Goal: Task Accomplishment & Management: Use online tool/utility

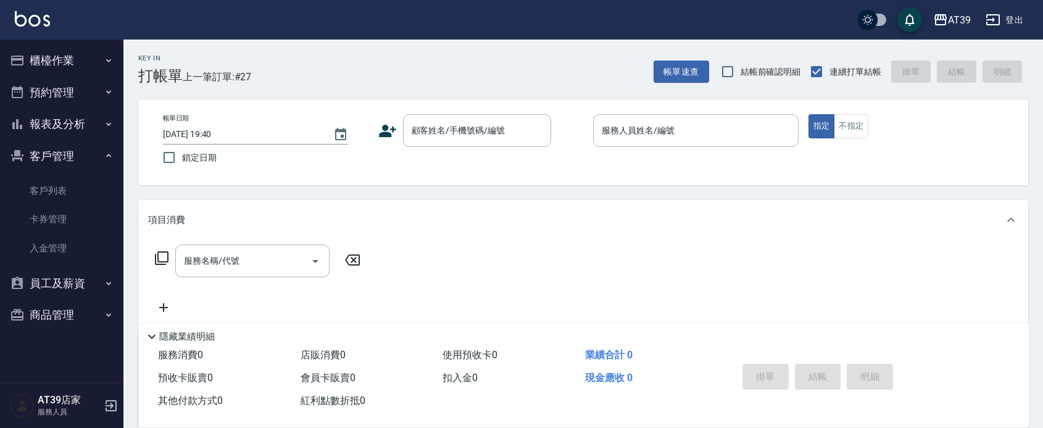
click at [54, 60] on button "櫃檯作業" at bounding box center [62, 60] width 114 height 32
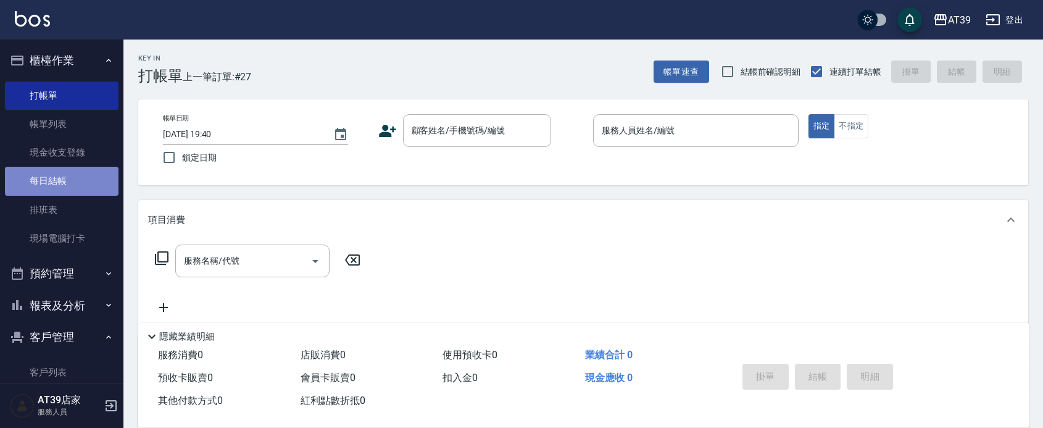
click at [68, 181] on link "每日結帳" at bounding box center [62, 181] width 114 height 28
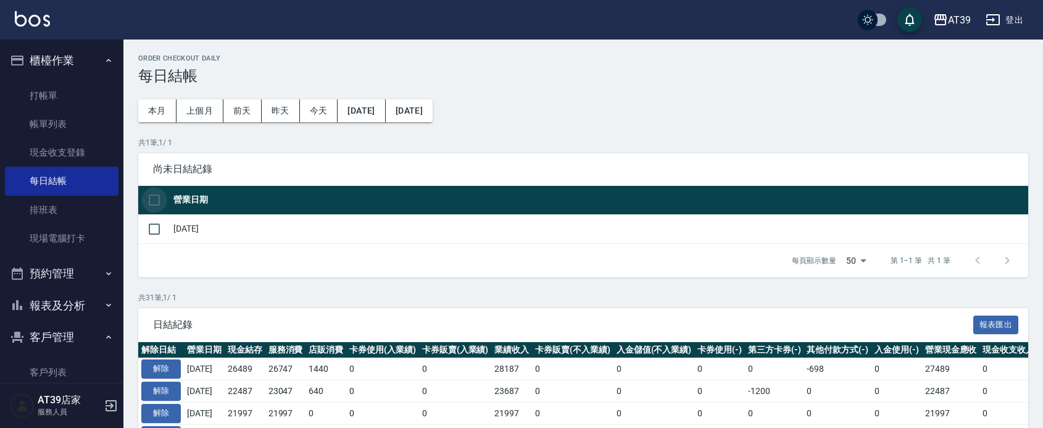
click at [154, 198] on input "checkbox" at bounding box center [154, 200] width 26 height 26
checkbox input "true"
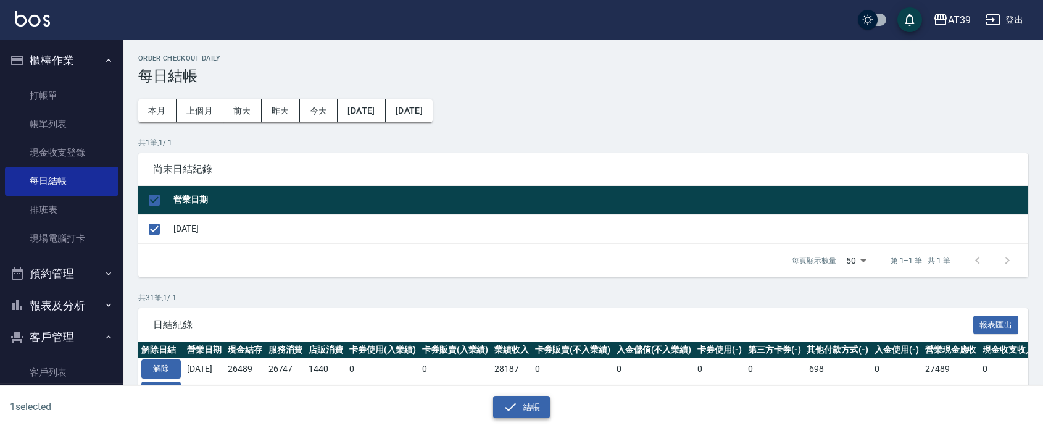
click at [547, 408] on button "結帳" at bounding box center [521, 407] width 57 height 23
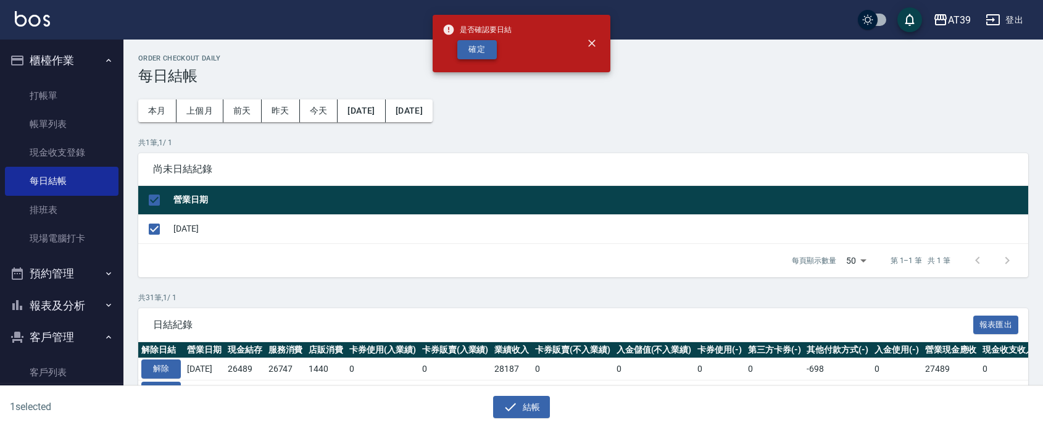
click at [489, 48] on button "確定" at bounding box center [476, 49] width 39 height 19
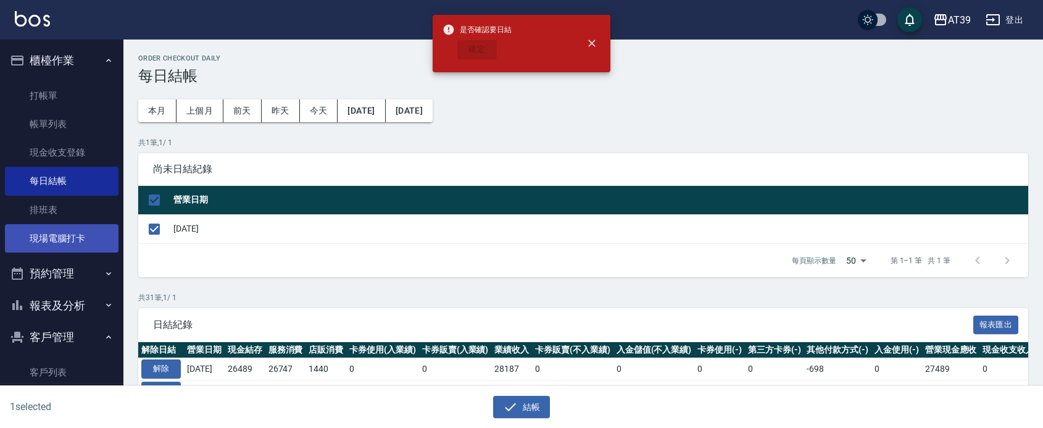
checkbox input "false"
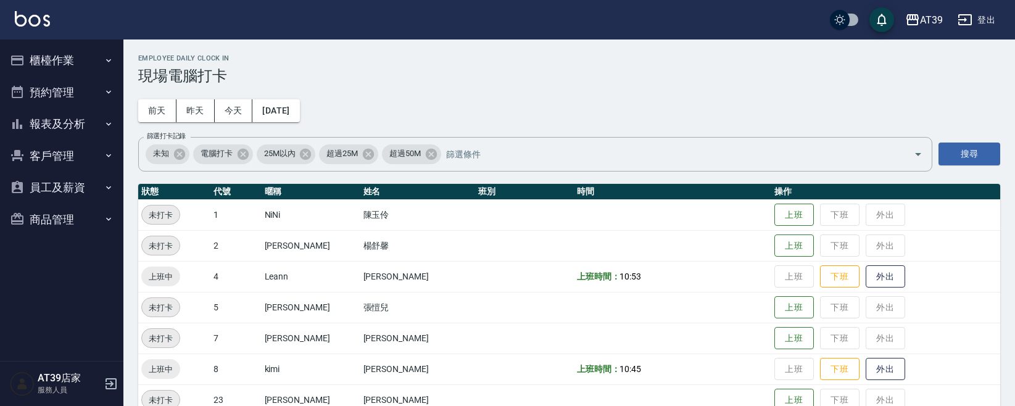
click at [821, 264] on td "上班 下班 外出" at bounding box center [885, 276] width 229 height 31
click at [825, 272] on button "下班" at bounding box center [839, 277] width 39 height 22
click at [821, 375] on button "下班" at bounding box center [839, 370] width 39 height 22
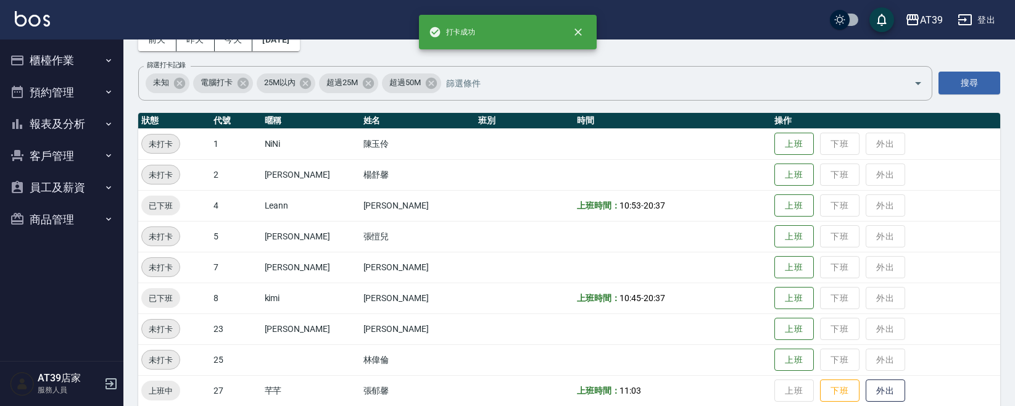
scroll to position [154, 0]
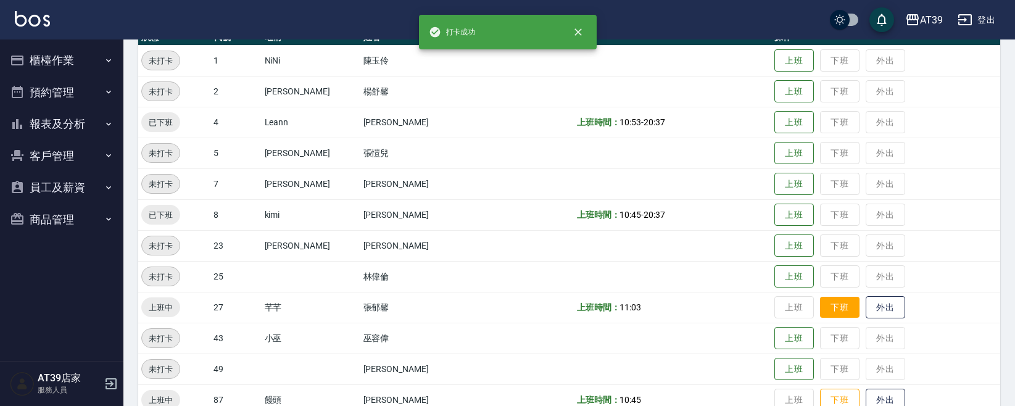
click at [833, 316] on button "下班" at bounding box center [839, 308] width 39 height 22
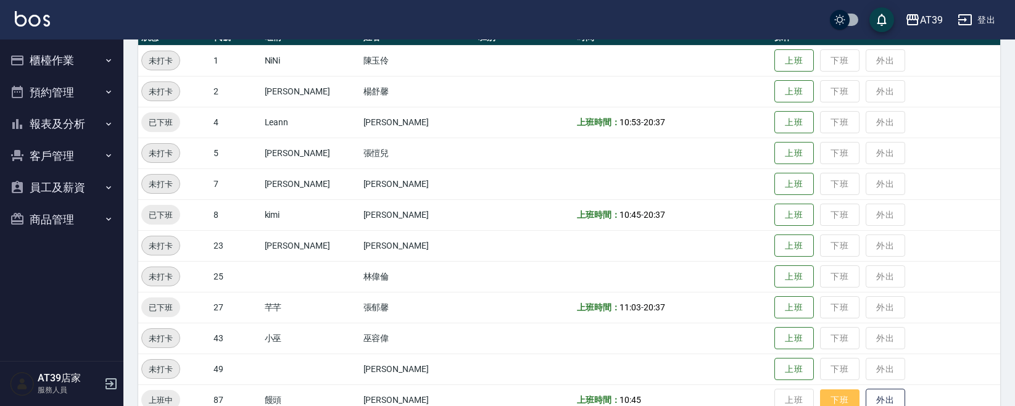
click at [831, 393] on button "下班" at bounding box center [839, 400] width 39 height 22
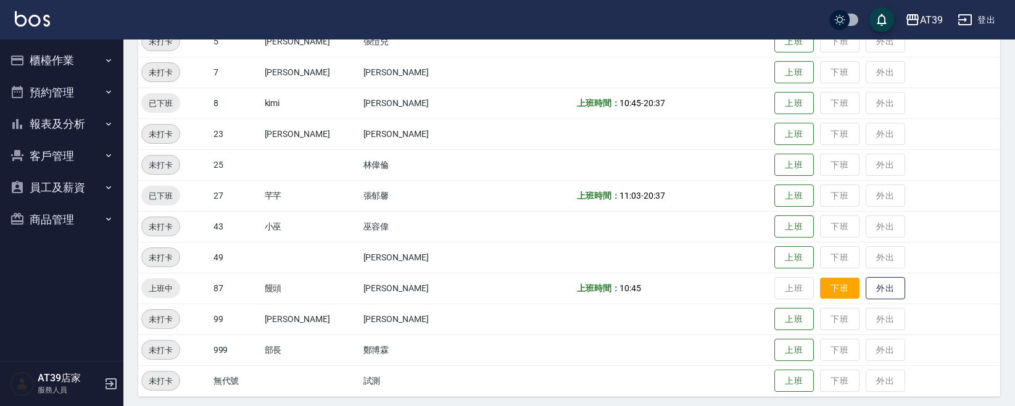
scroll to position [270, 0]
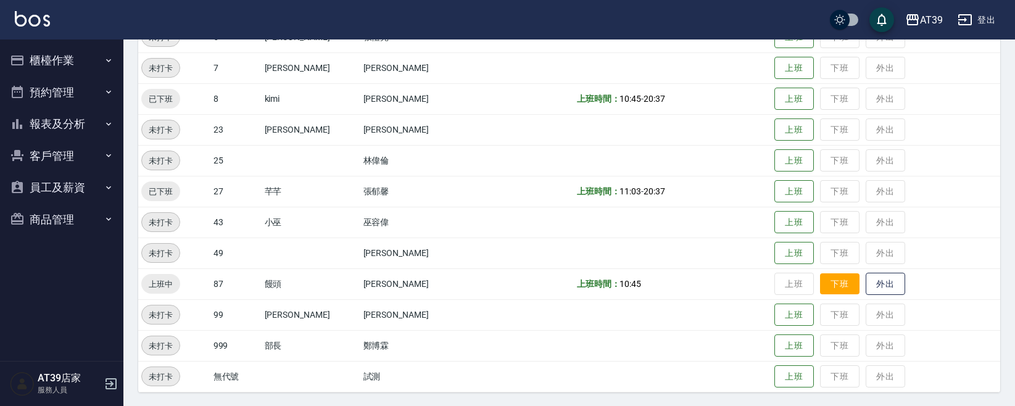
click at [831, 288] on button "下班" at bounding box center [839, 284] width 39 height 22
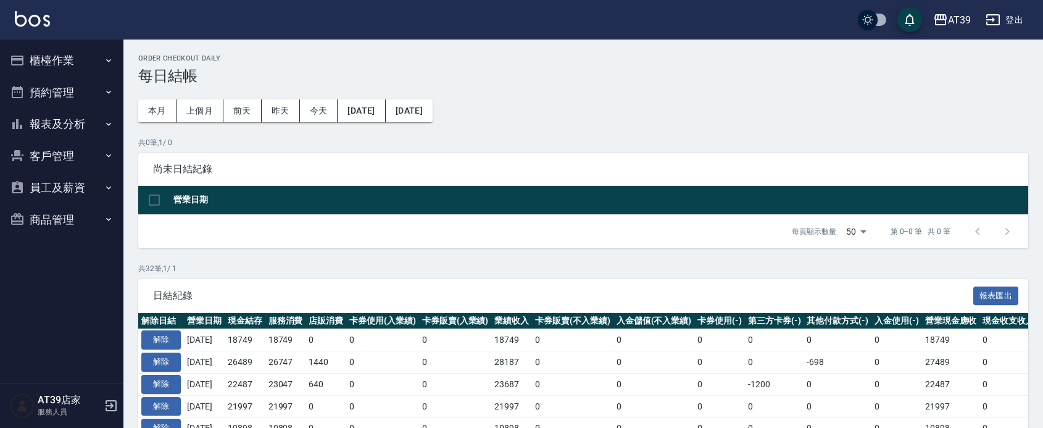
click at [80, 51] on button "櫃檯作業" at bounding box center [62, 60] width 114 height 32
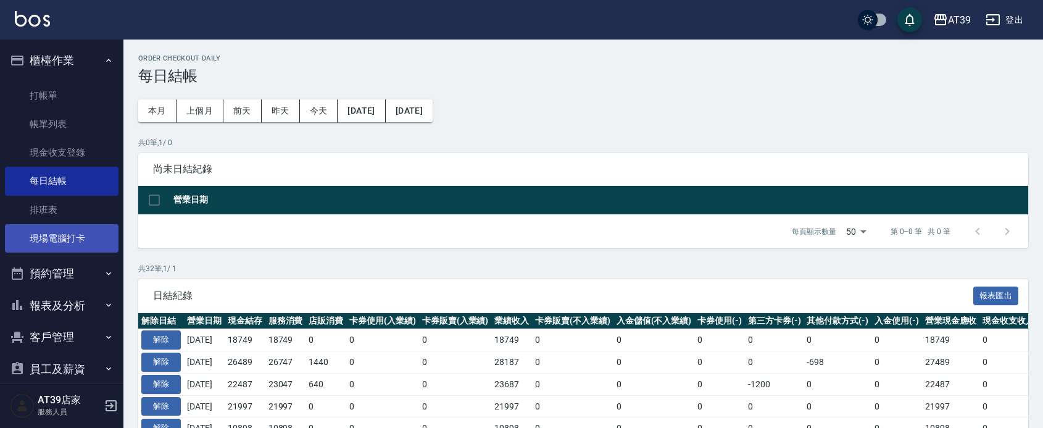
click at [89, 236] on link "現場電腦打卡" at bounding box center [62, 238] width 114 height 28
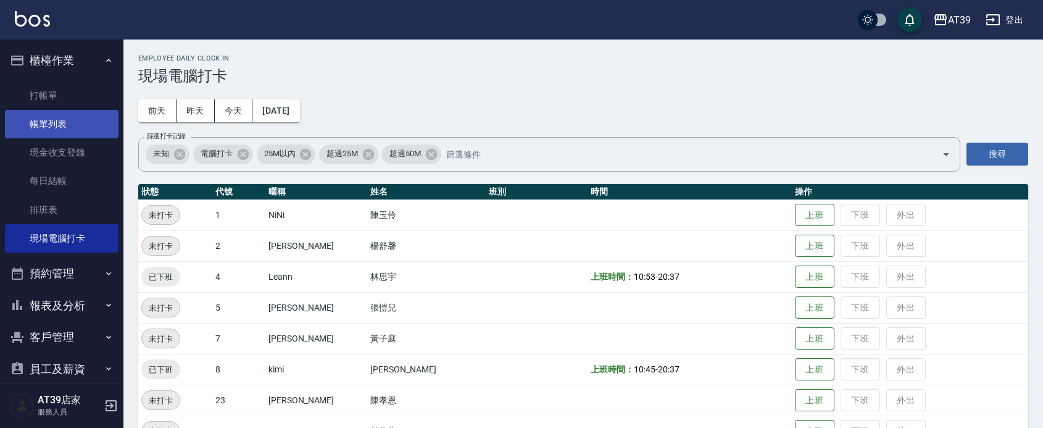
click at [59, 123] on link "帳單列表" at bounding box center [62, 124] width 114 height 28
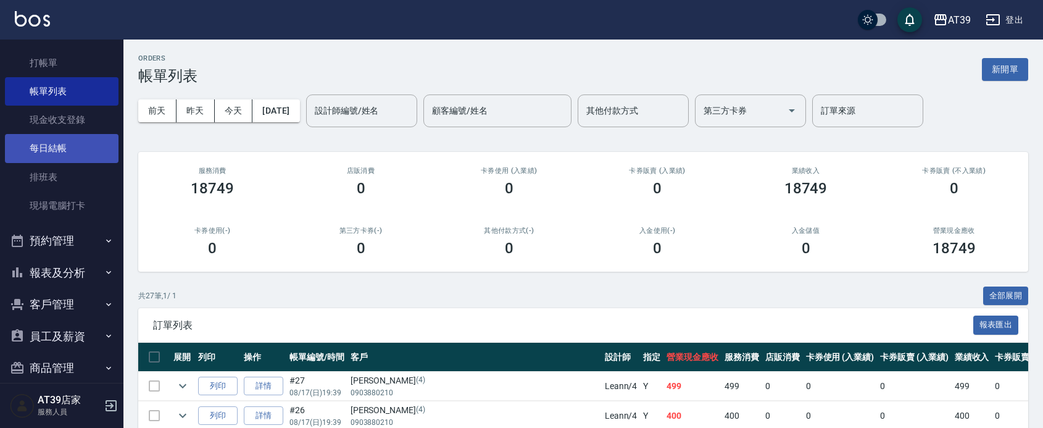
scroll to position [48, 0]
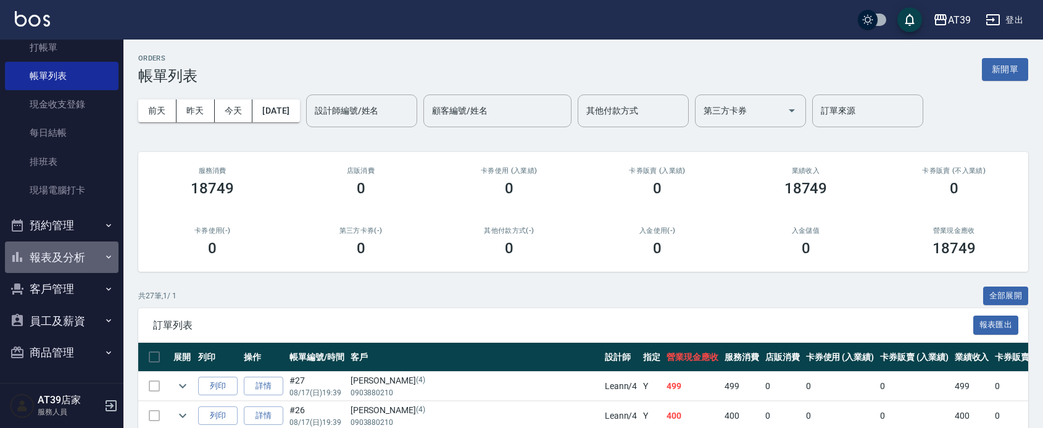
click at [72, 254] on button "報表及分析" at bounding box center [62, 257] width 114 height 32
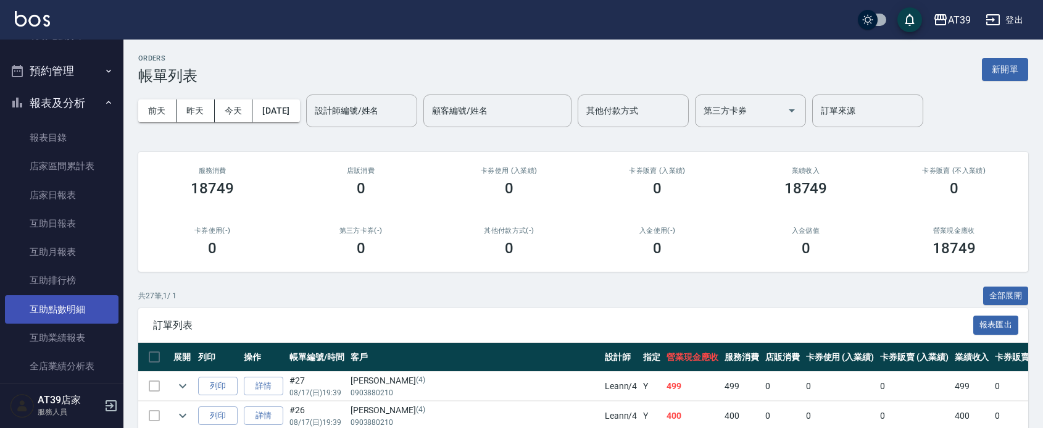
scroll to position [280, 0]
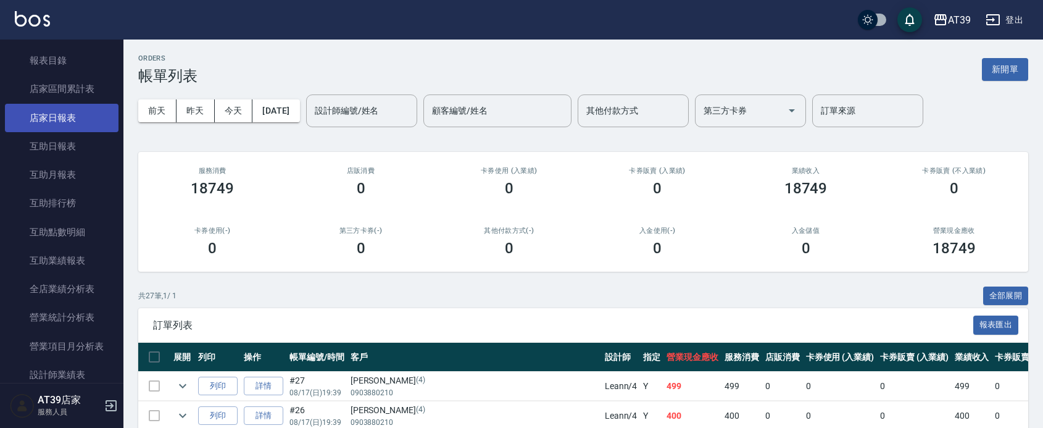
click at [60, 115] on link "店家日報表" at bounding box center [62, 118] width 114 height 28
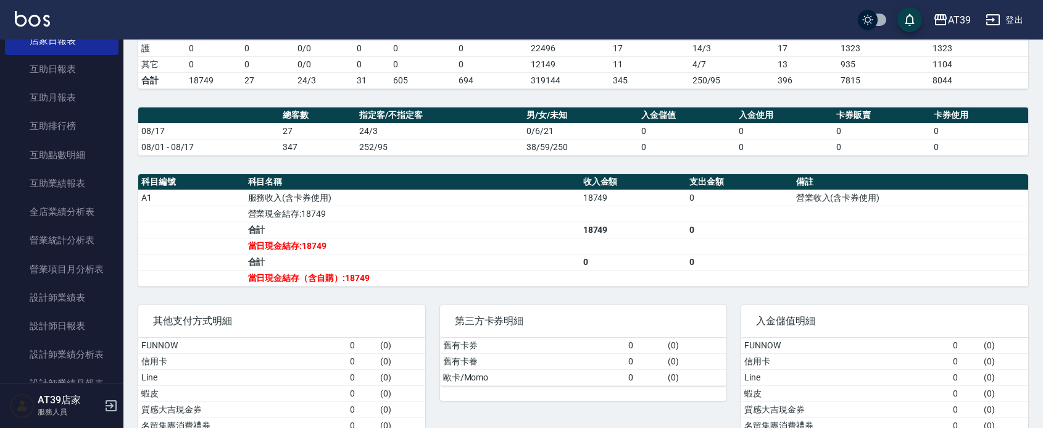
scroll to position [309, 0]
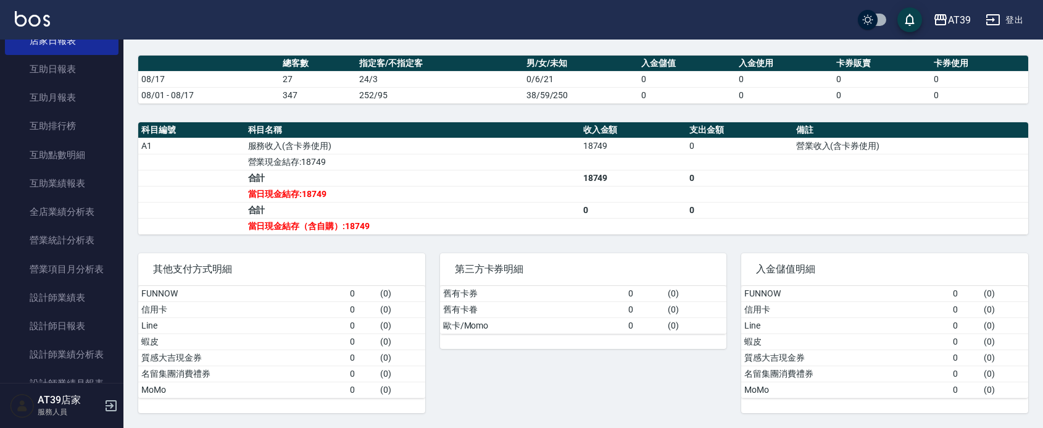
drag, startPoint x: 533, startPoint y: 244, endPoint x: 544, endPoint y: 226, distance: 21.1
click at [533, 244] on div "第三方卡券明細 舊有卡券 0 ( 0 ) 舊有卡眷 0 ( 0 ) 歐卡/Momo 0 ( 0 )" at bounding box center [576, 325] width 302 height 175
